Goal: Find specific page/section: Find specific page/section

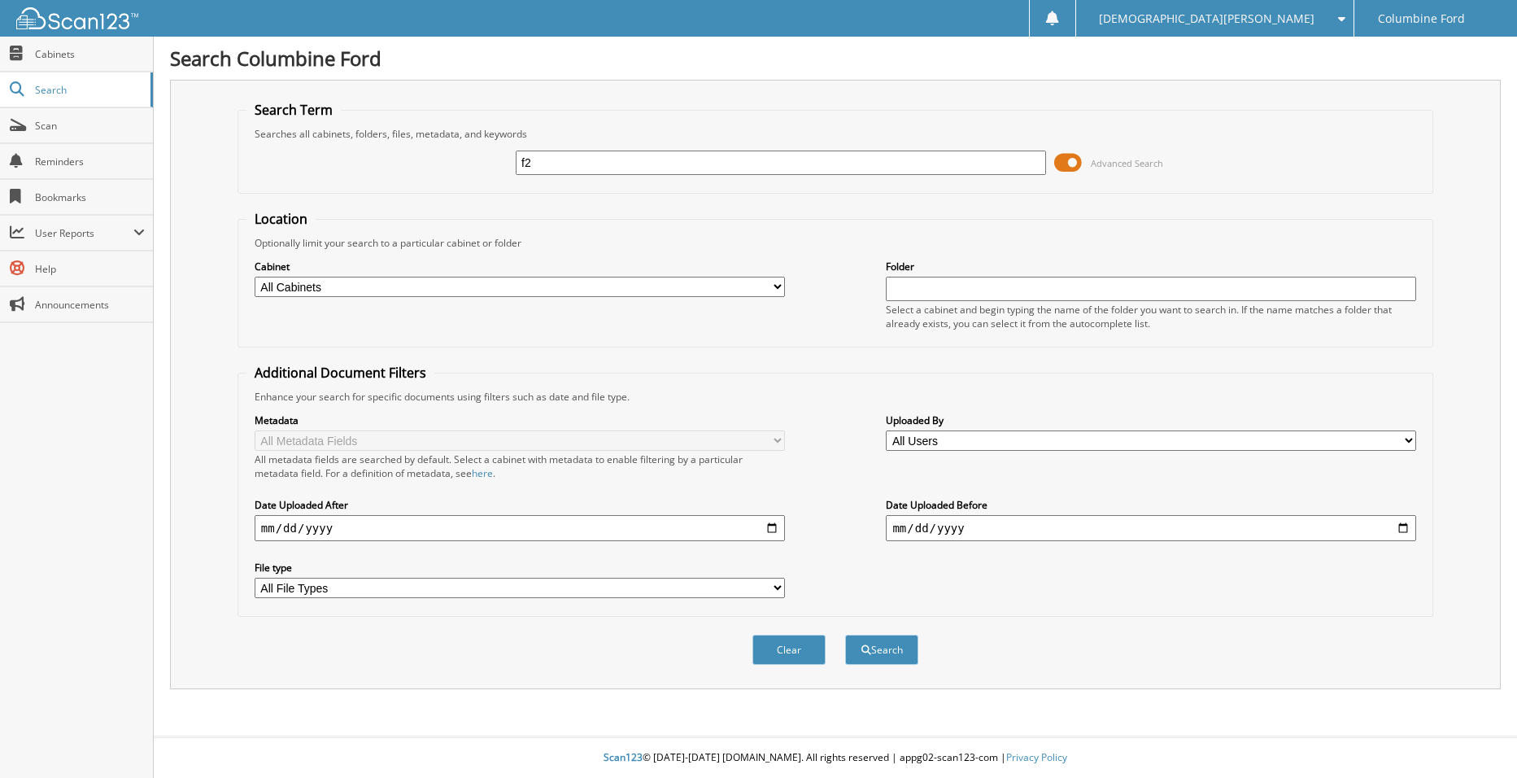
type input "f"
type input "F25482A"
click at [907, 648] on button "Search" at bounding box center [881, 650] width 73 height 30
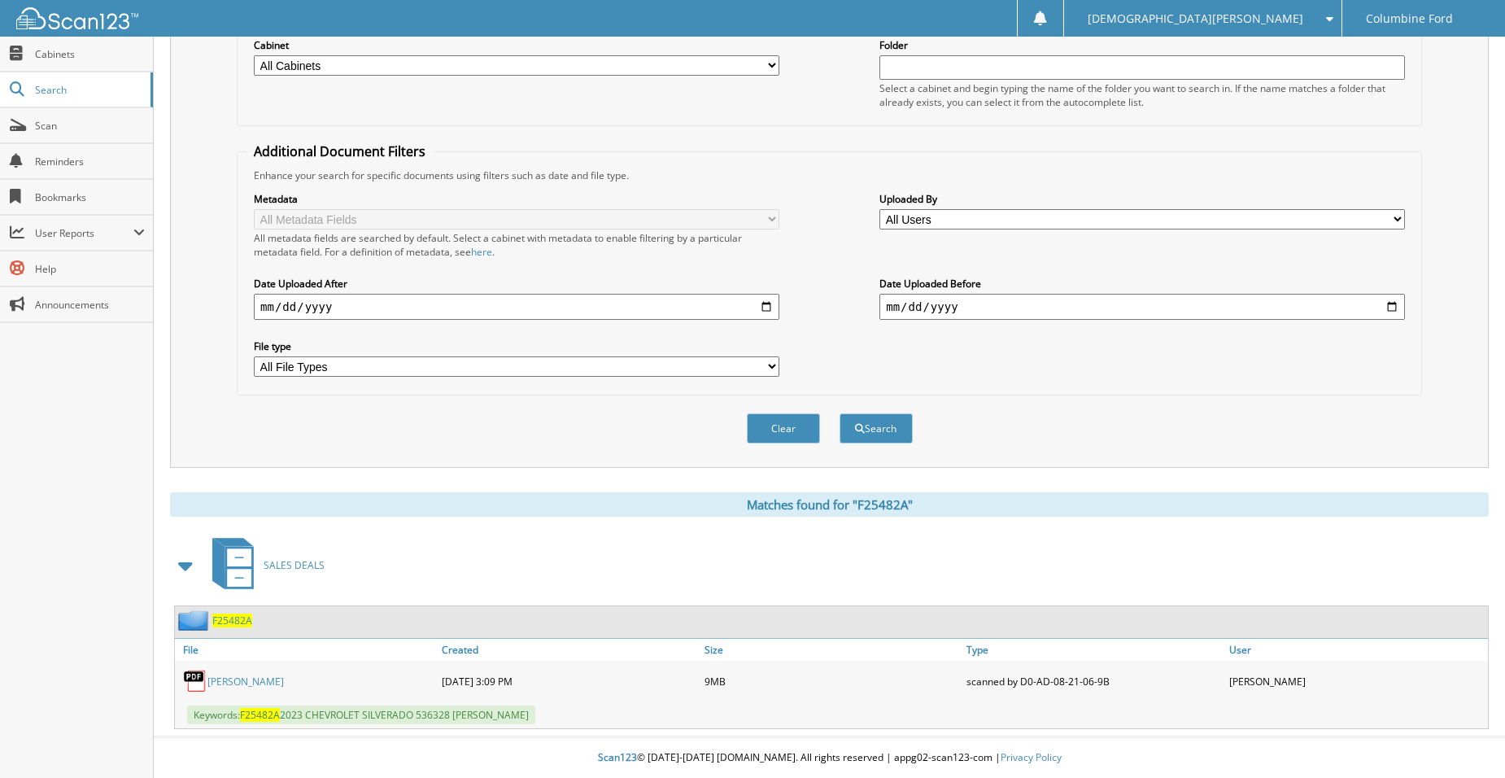
scroll to position [222, 0]
click at [255, 685] on link "[PERSON_NAME]" at bounding box center [245, 681] width 76 height 14
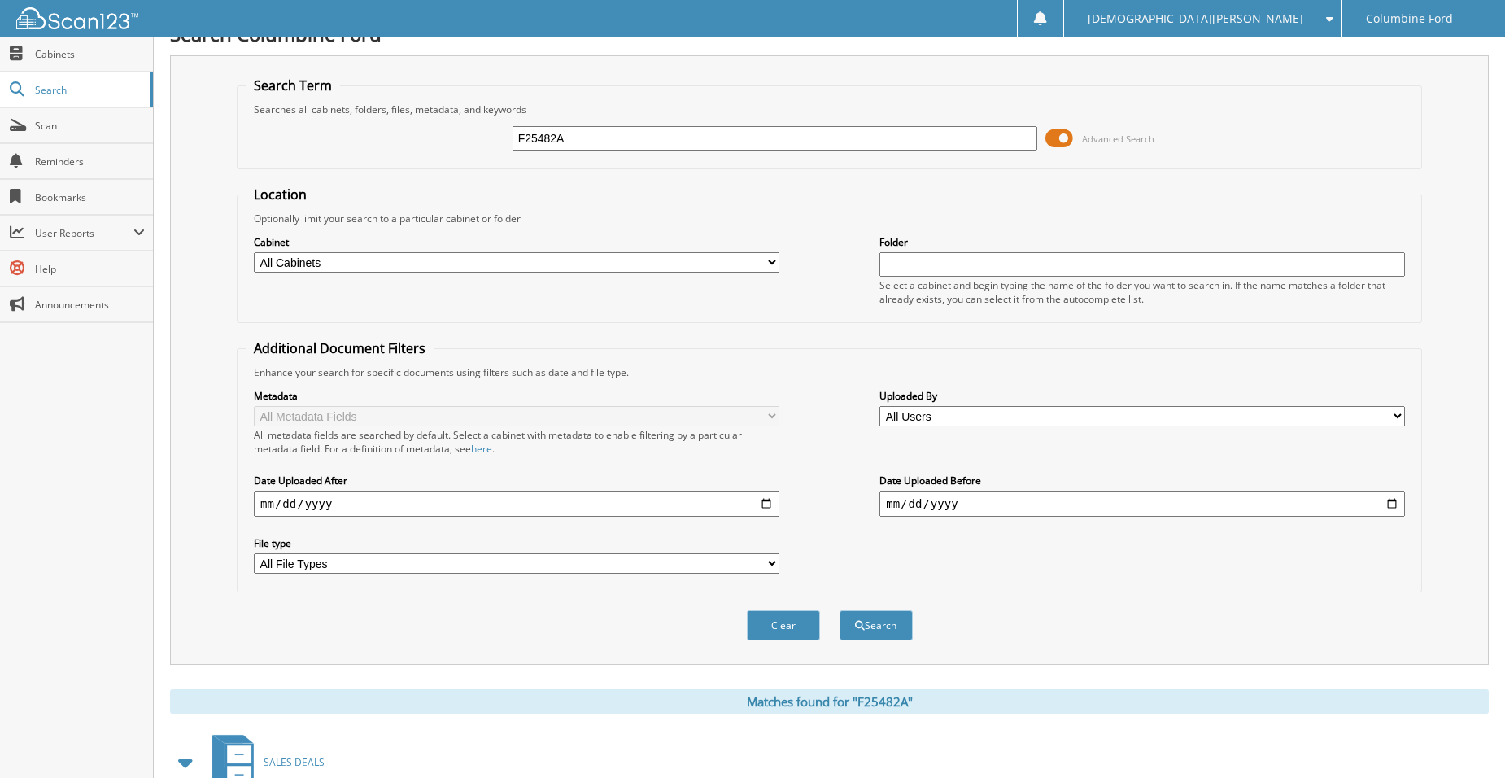
scroll to position [0, 0]
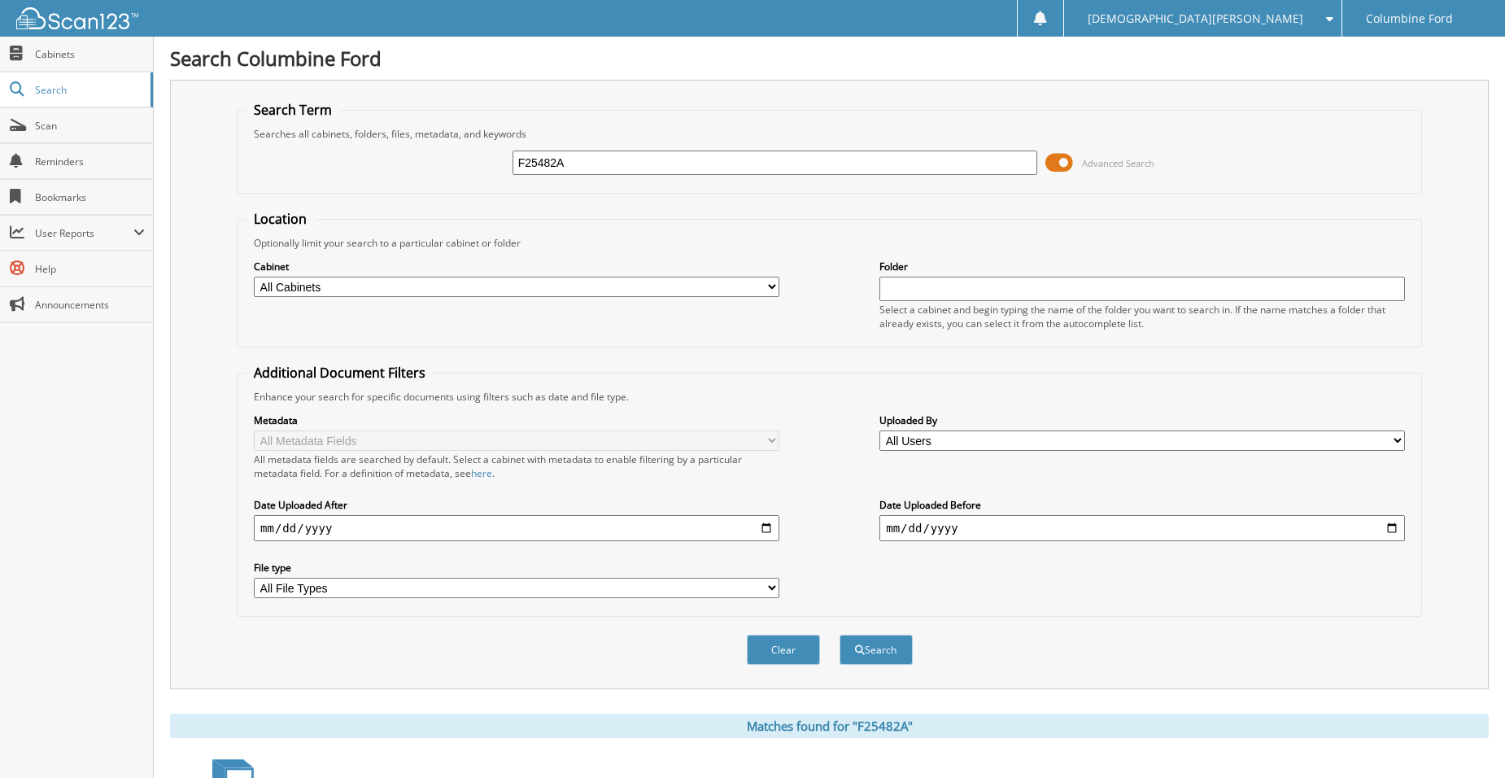
click at [561, 172] on input "F25482A" at bounding box center [775, 162] width 526 height 24
click at [559, 168] on input "F25482A" at bounding box center [775, 162] width 526 height 24
type input "K6118"
click at [840, 635] on button "Search" at bounding box center [876, 650] width 73 height 30
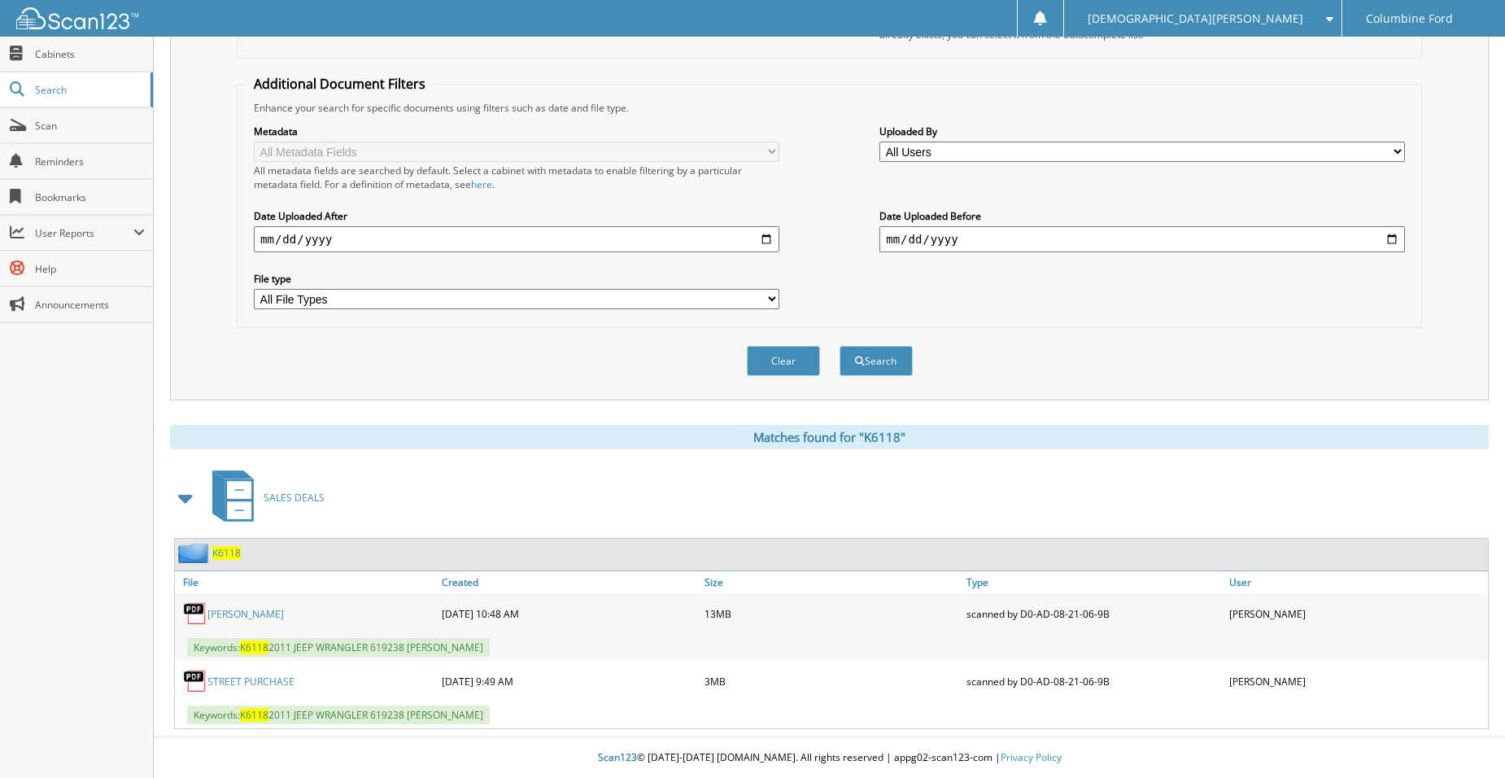
click at [274, 613] on link "[PERSON_NAME]" at bounding box center [245, 614] width 76 height 14
click at [225, 548] on span "K6118" at bounding box center [226, 553] width 28 height 14
